Goal: Task Accomplishment & Management: Manage account settings

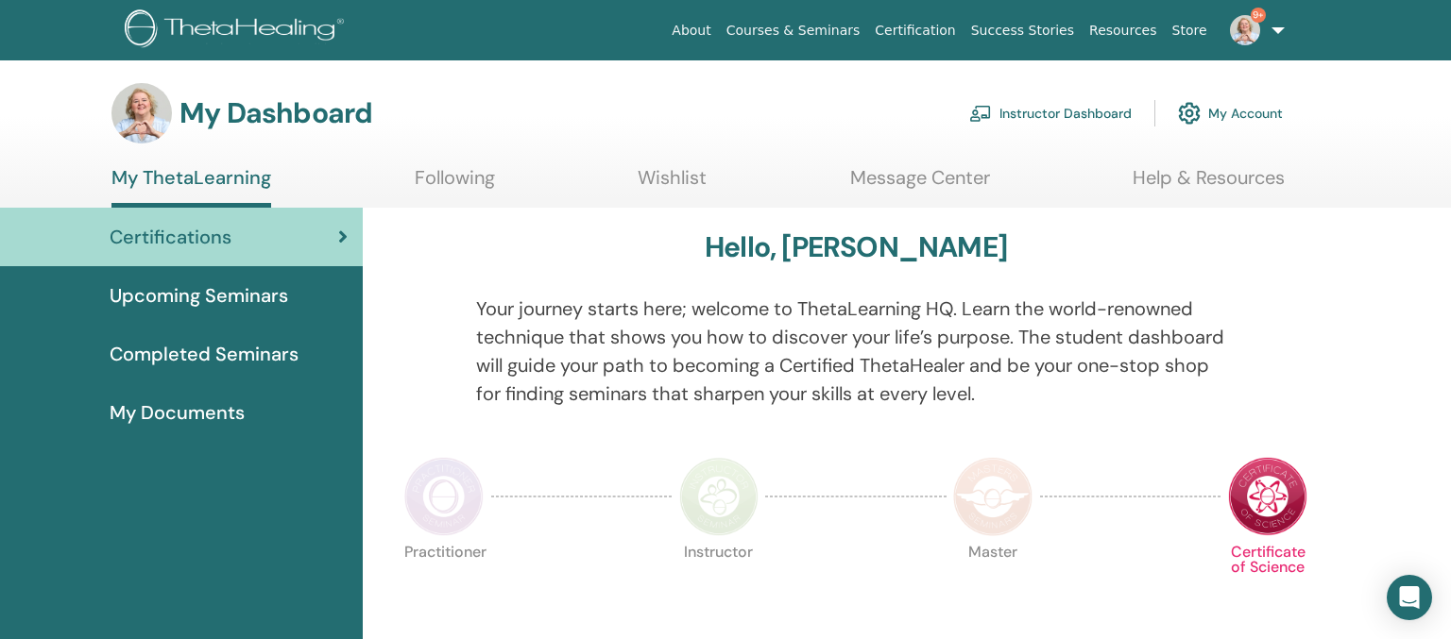
drag, startPoint x: 1432, startPoint y: 302, endPoint x: 1119, endPoint y: 222, distance: 322.8
click at [1037, 116] on link "Instructor Dashboard" at bounding box center [1050, 114] width 162 height 42
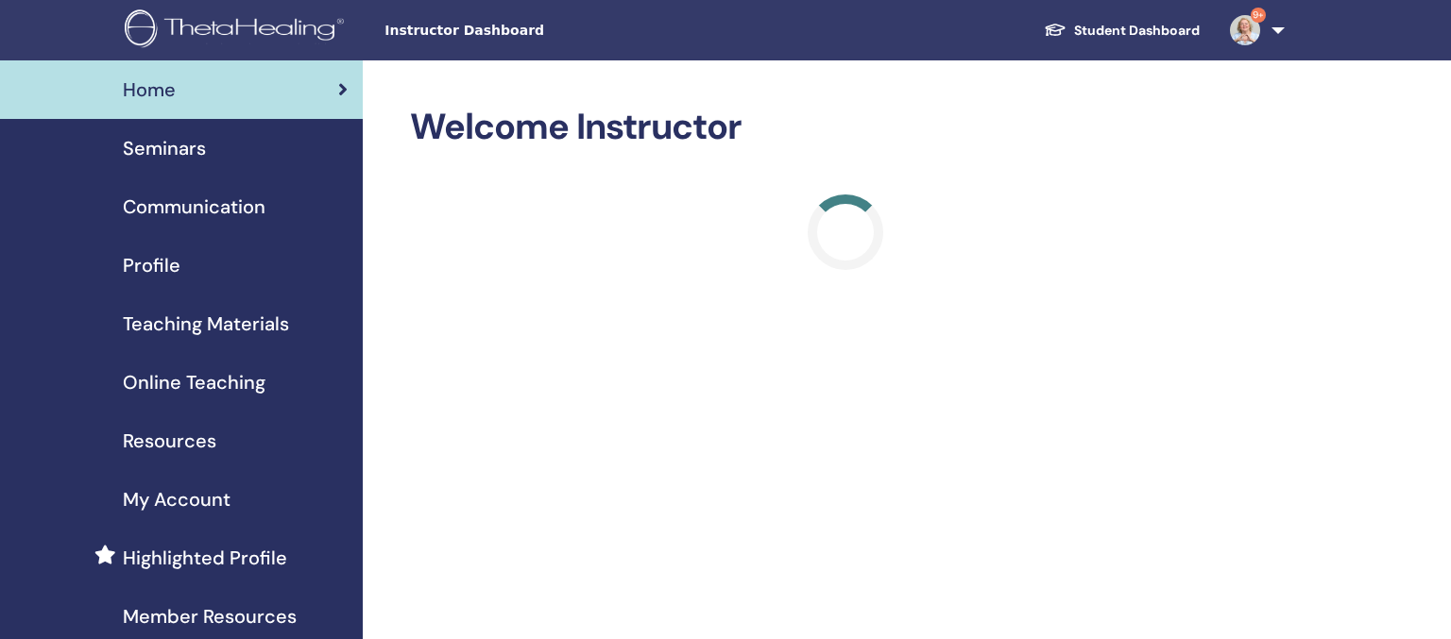
click at [187, 145] on span "Seminars" at bounding box center [164, 148] width 83 height 28
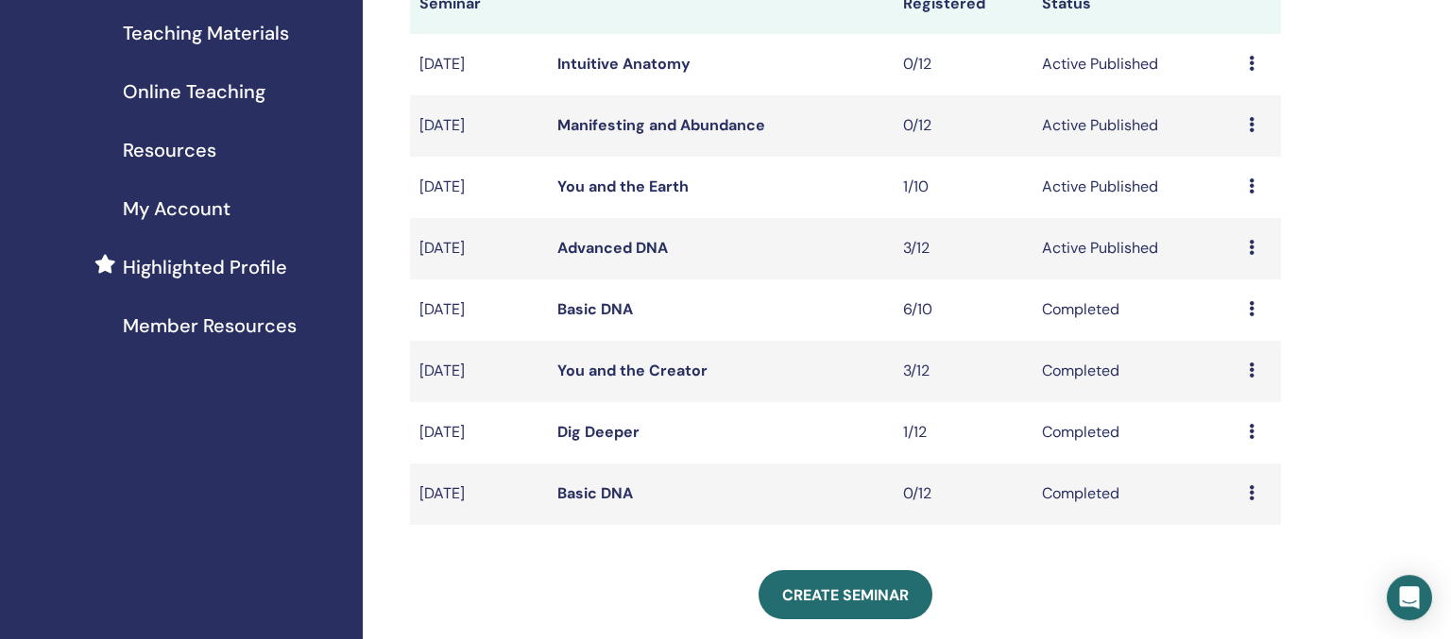
scroll to position [298, 0]
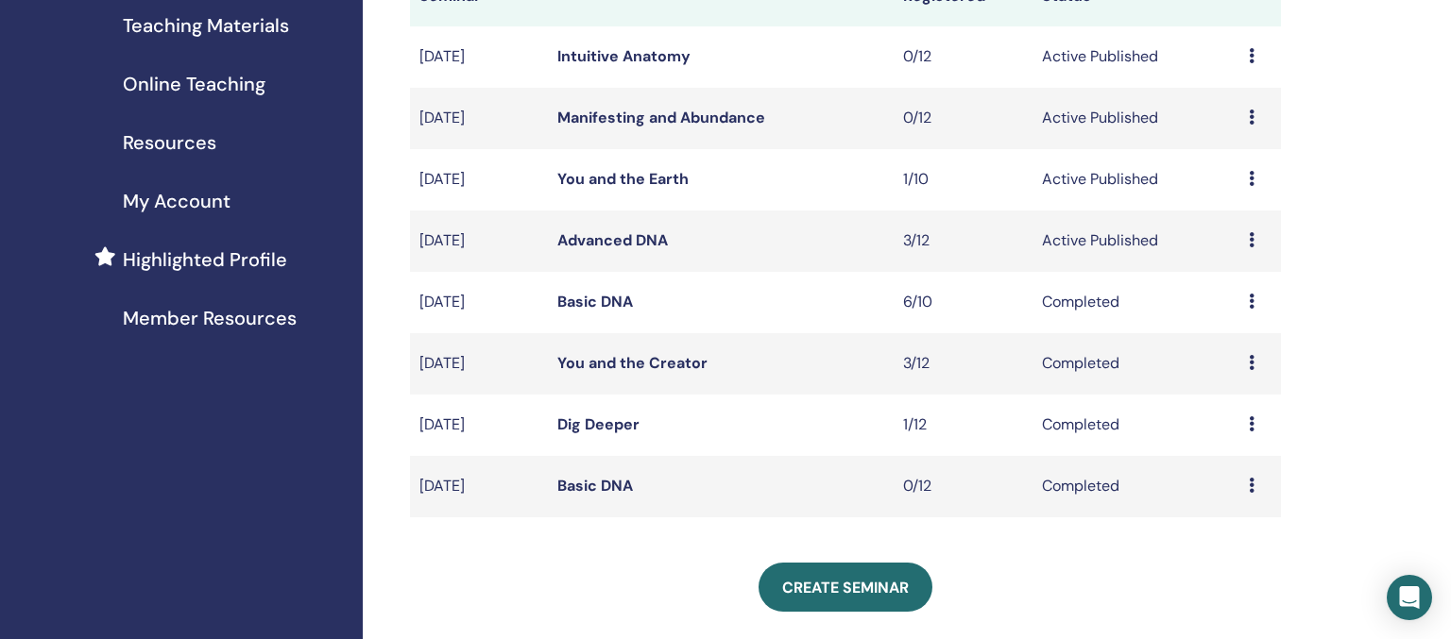
click at [606, 250] on link "Advanced DNA" at bounding box center [612, 240] width 111 height 20
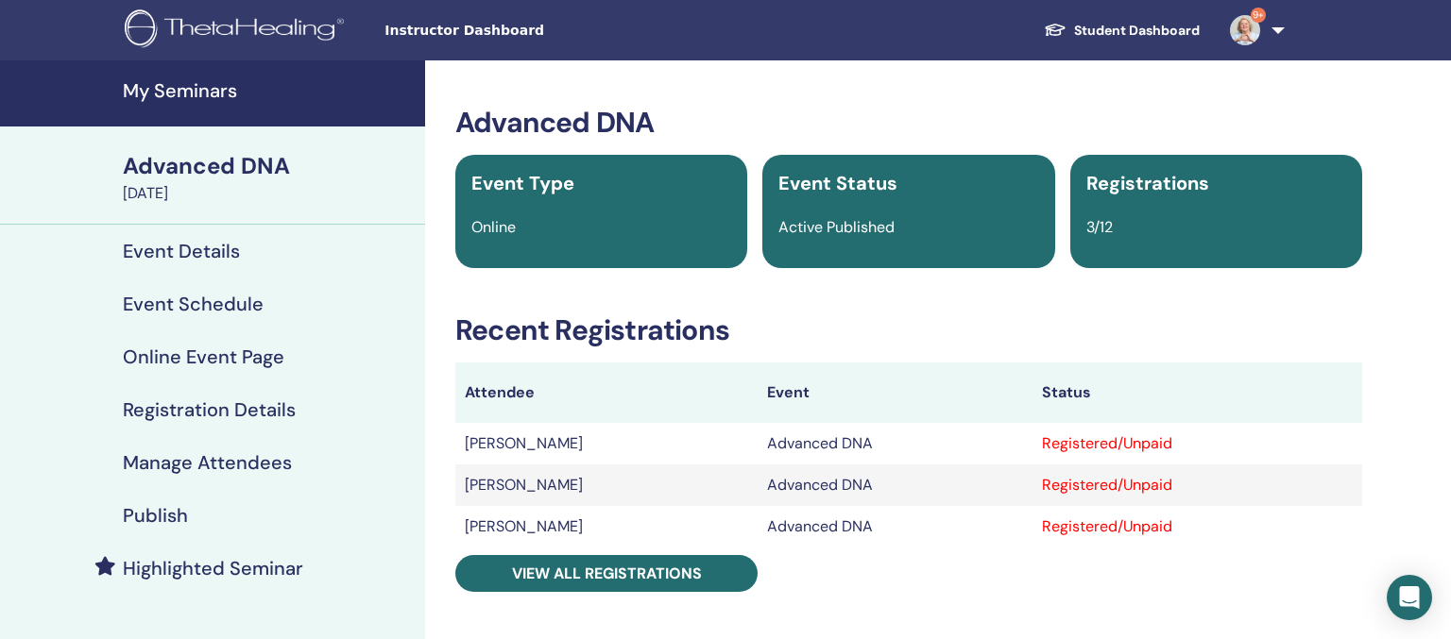
click at [190, 246] on h4 "Event Details" at bounding box center [181, 251] width 117 height 23
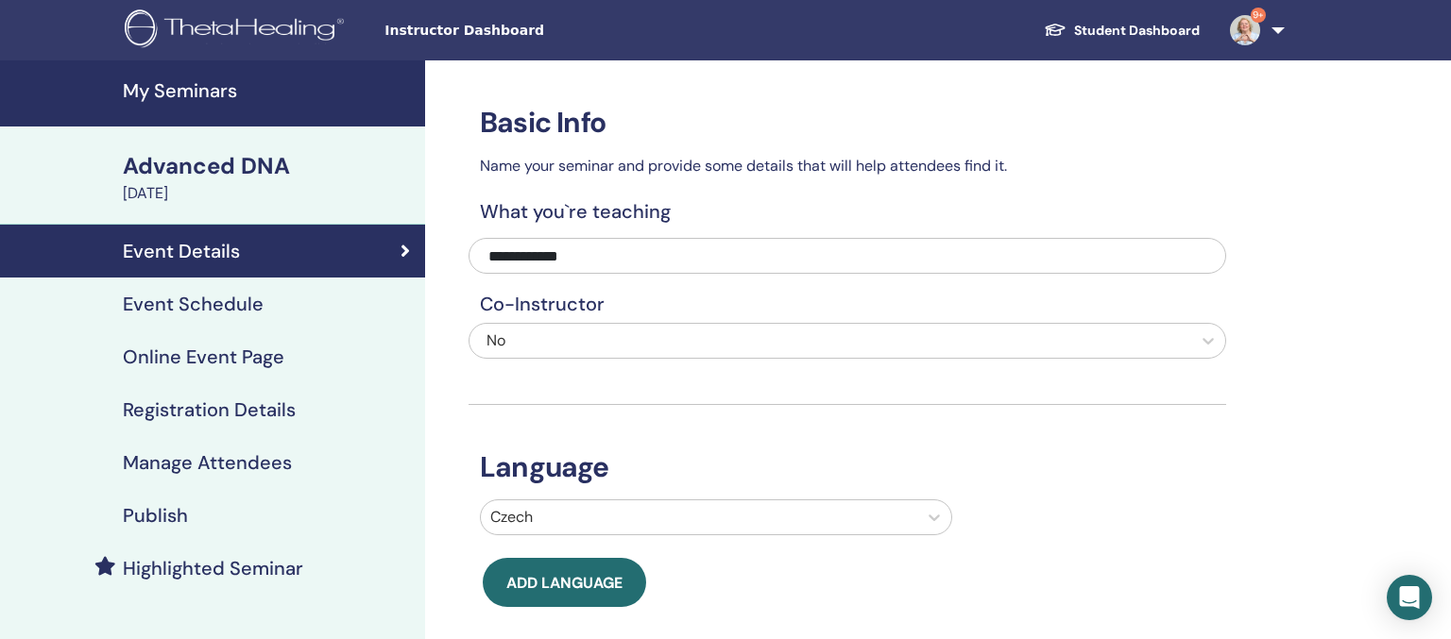
click at [185, 307] on h4 "Event Schedule" at bounding box center [193, 304] width 141 height 23
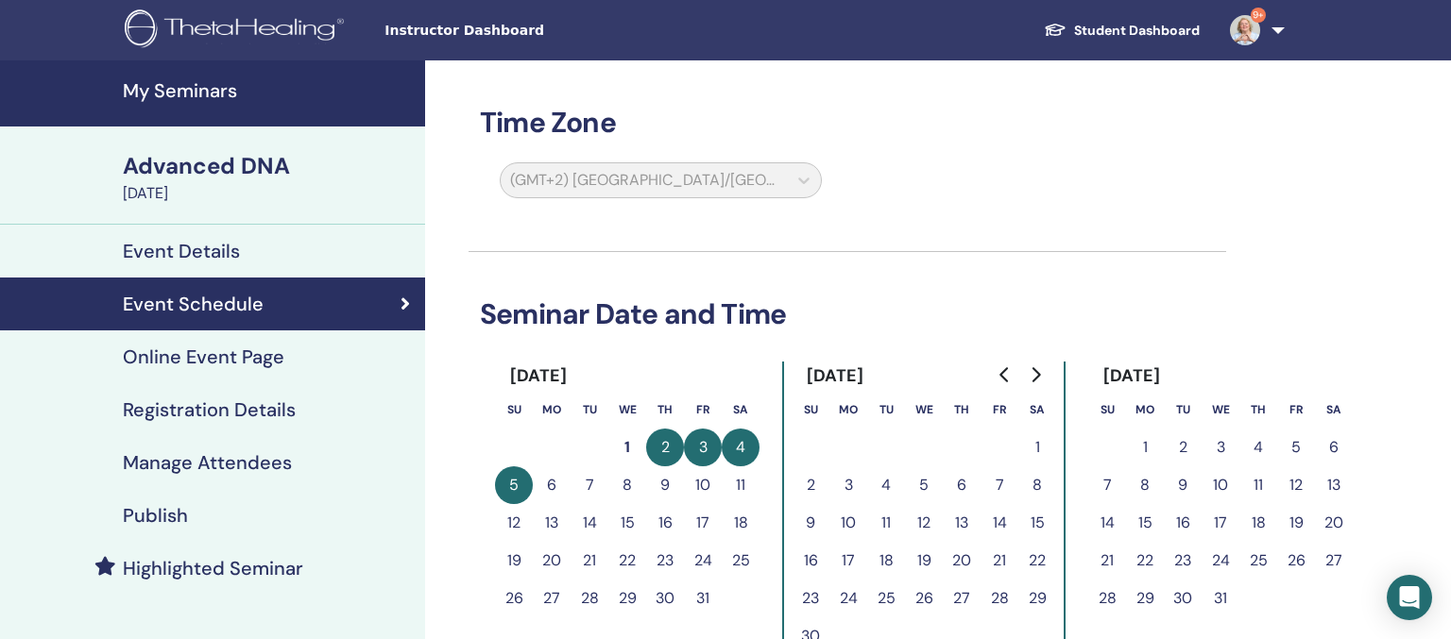
click at [244, 415] on h4 "Registration Details" at bounding box center [209, 410] width 173 height 23
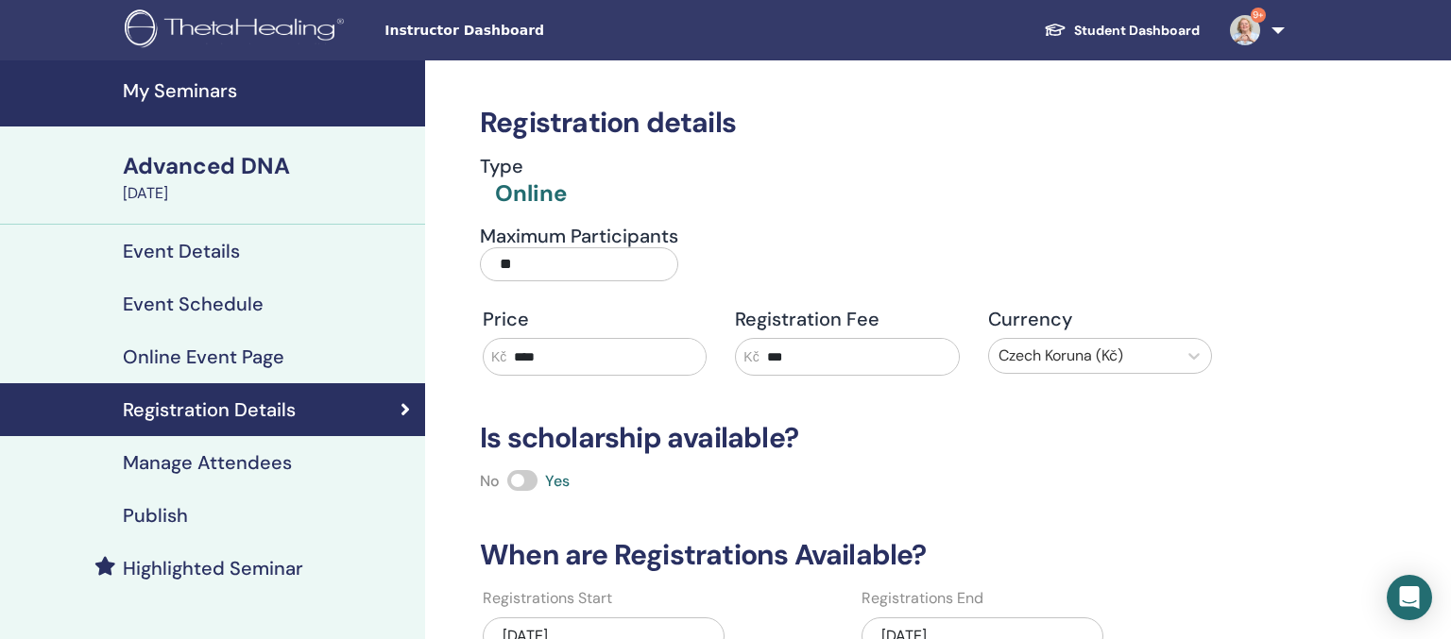
click at [212, 464] on h4 "Manage Attendees" at bounding box center [207, 463] width 169 height 23
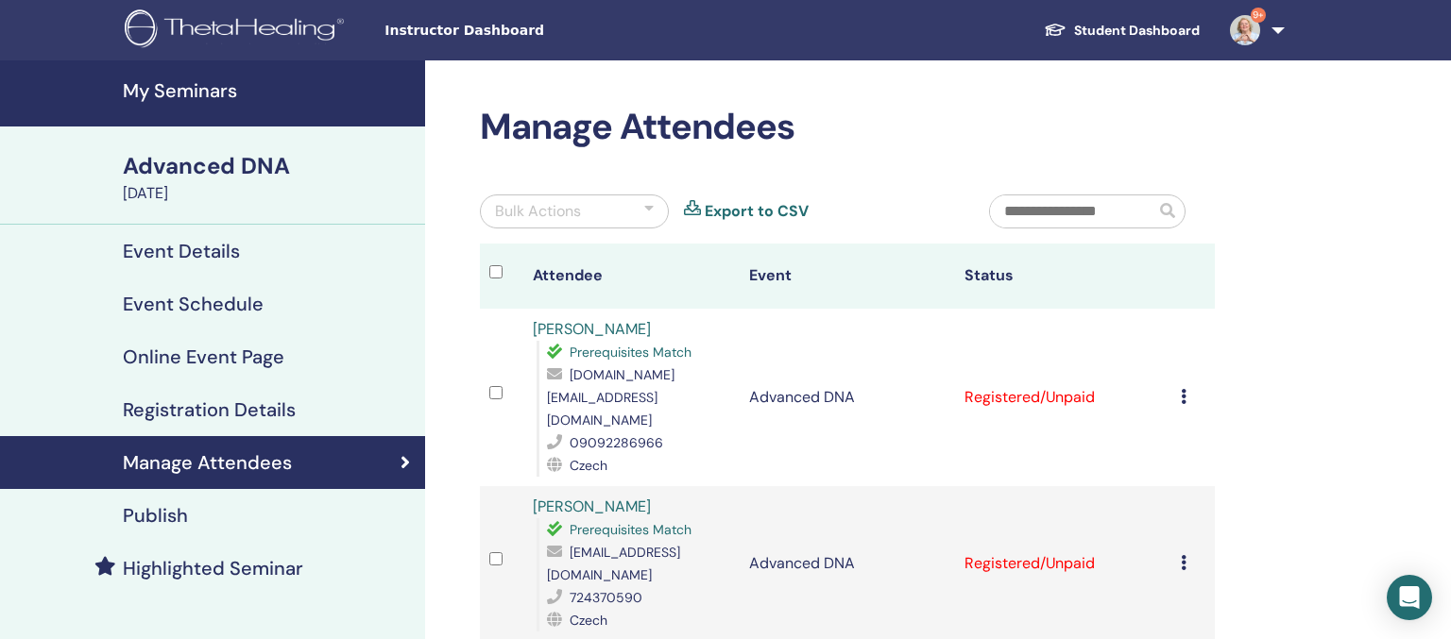
scroll to position [99, 0]
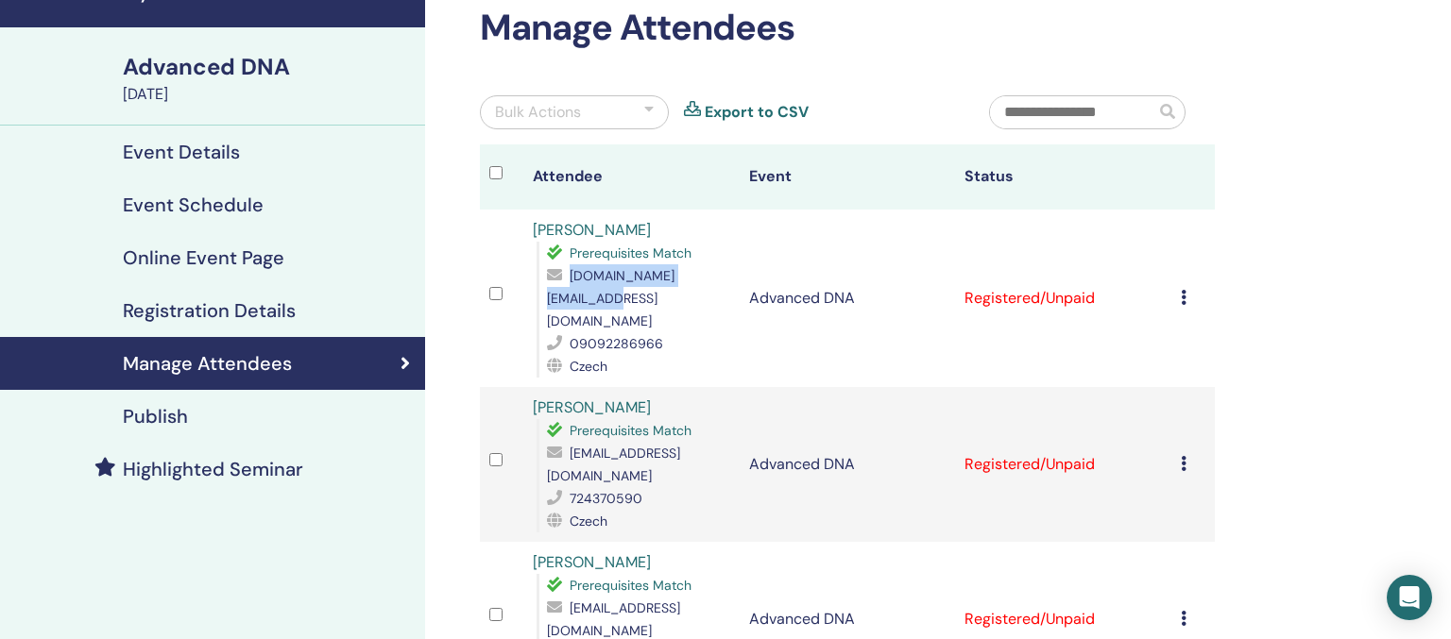
drag, startPoint x: 565, startPoint y: 277, endPoint x: 724, endPoint y: 271, distance: 158.8
click at [674, 271] on span "shinywings.co@gmail.com" at bounding box center [611, 298] width 128 height 62
copy span "shinywings.co@gmail.com"
